Goal: Transaction & Acquisition: Purchase product/service

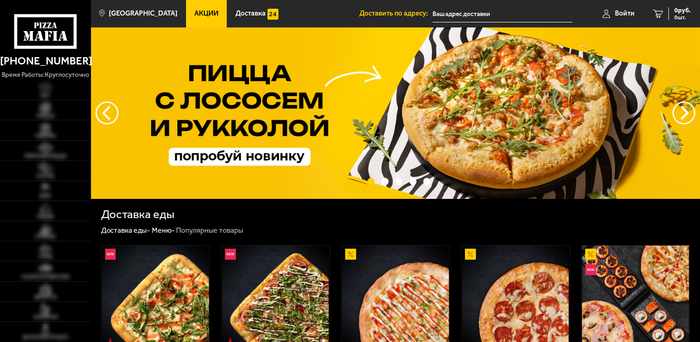
type input "[STREET_ADDRESS]"
click at [42, 167] on img at bounding box center [46, 167] width 28 height 11
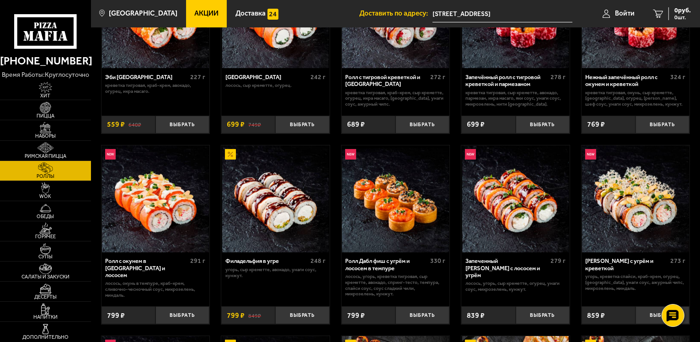
scroll to position [137, 0]
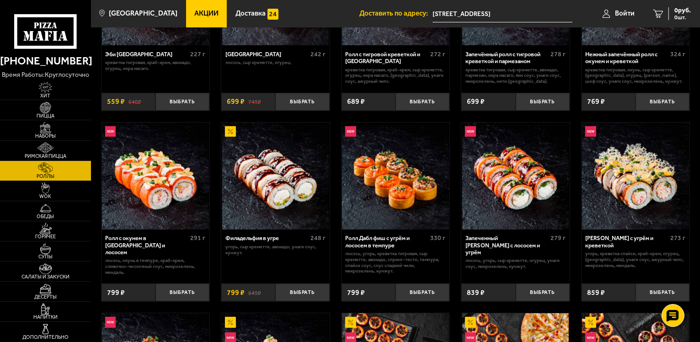
click at [194, 11] on span "Акции" at bounding box center [206, 13] width 24 height 7
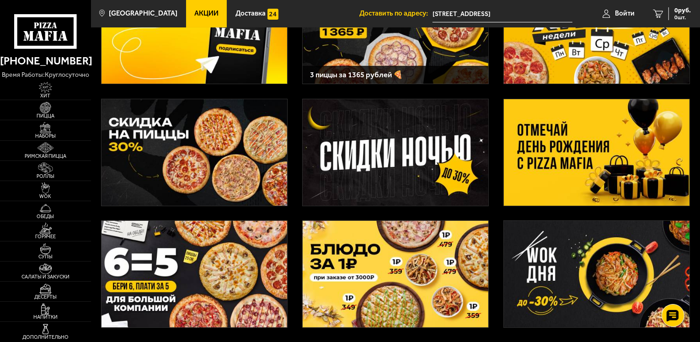
scroll to position [91, 0]
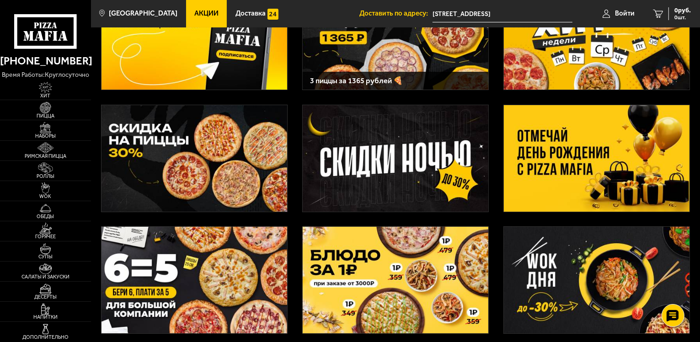
click at [563, 142] on img at bounding box center [597, 158] width 186 height 106
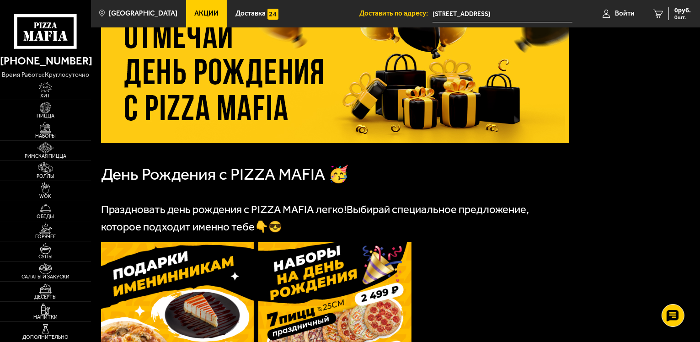
scroll to position [43, 0]
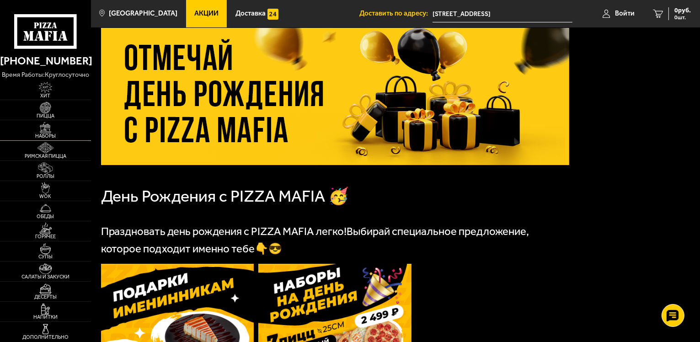
click at [49, 128] on img at bounding box center [46, 127] width 28 height 11
